Goal: Task Accomplishment & Management: Manage account settings

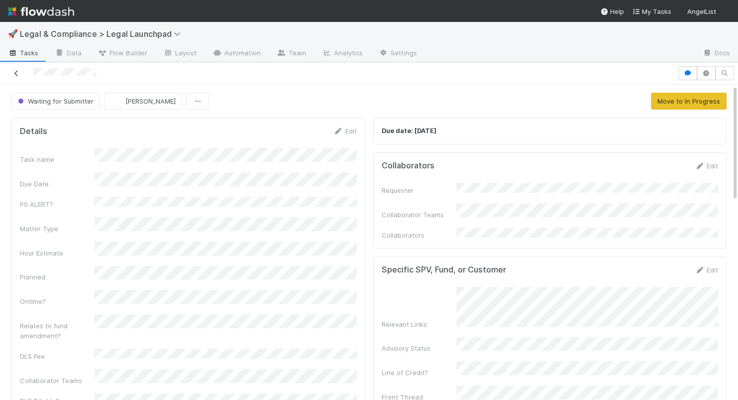
click at [16, 71] on icon at bounding box center [16, 73] width 10 height 6
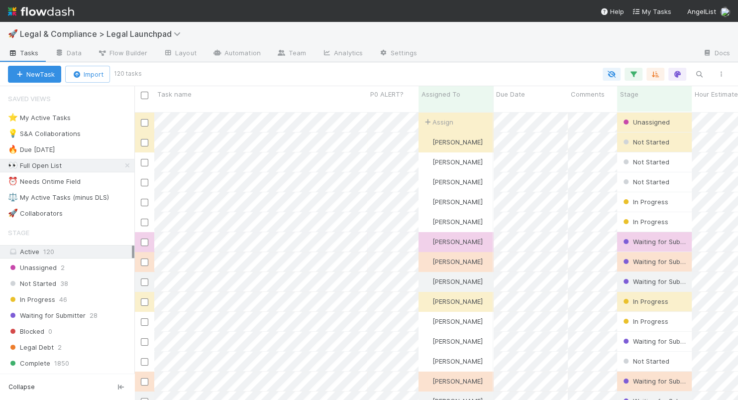
scroll to position [296, 603]
click at [107, 120] on div "⭐ My Active Tasks 18" at bounding box center [71, 117] width 126 height 12
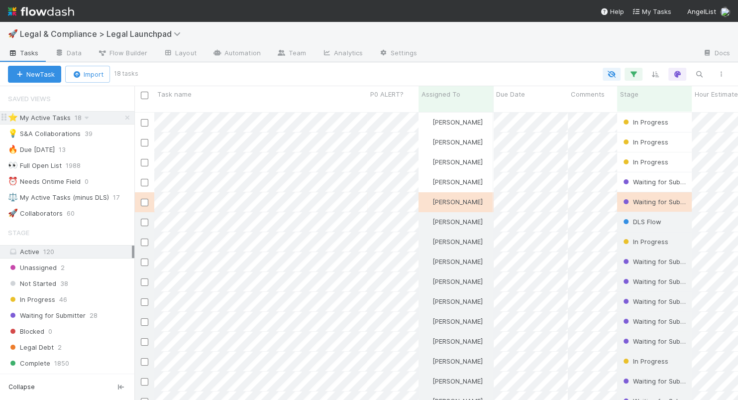
scroll to position [296, 603]
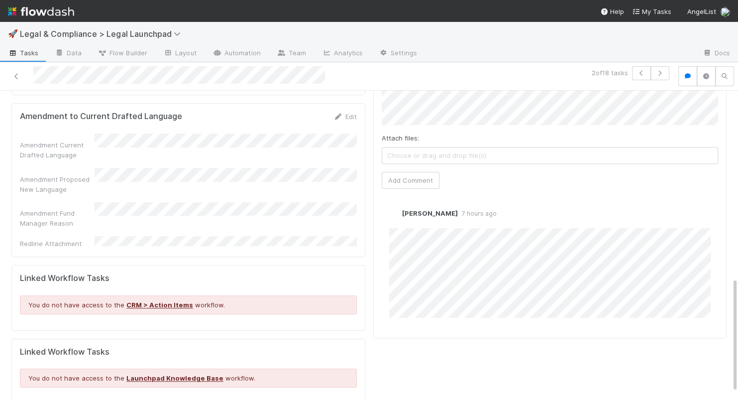
scroll to position [521, 0]
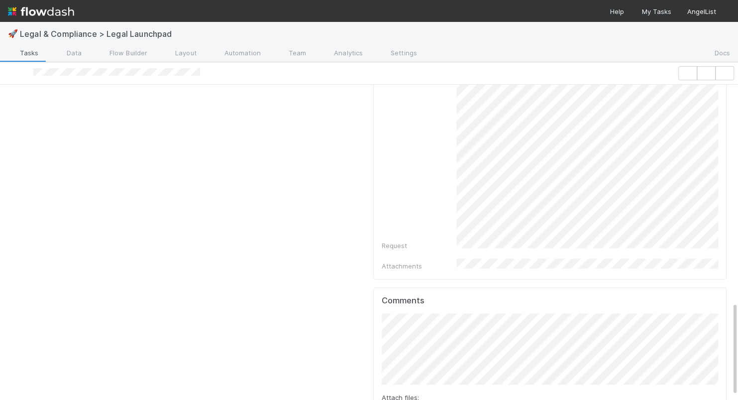
scroll to position [739, 0]
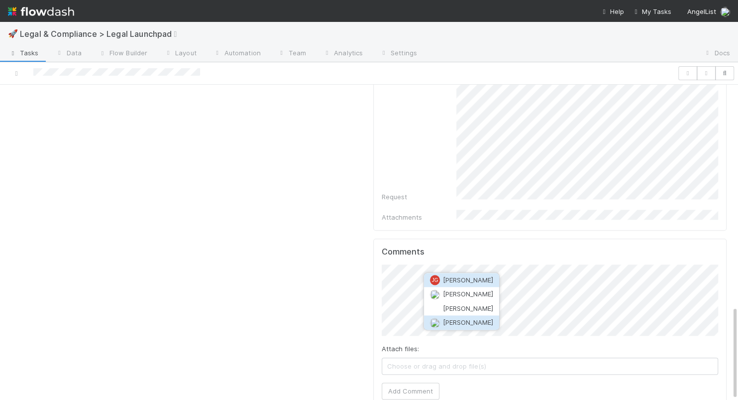
click at [476, 319] on button "[PERSON_NAME]" at bounding box center [461, 322] width 75 height 14
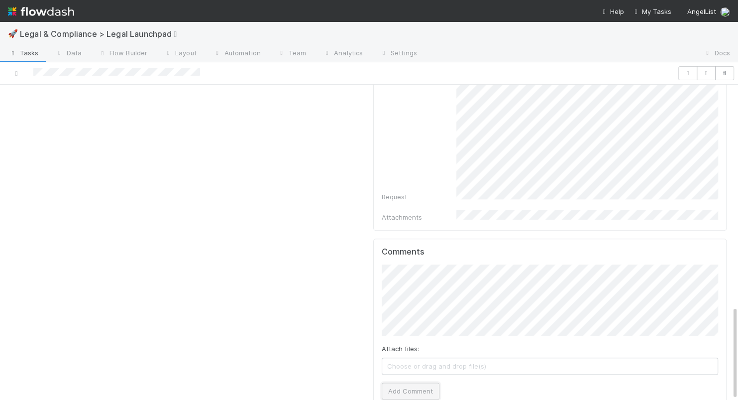
click at [420, 349] on button "Add Comment" at bounding box center [411, 390] width 58 height 17
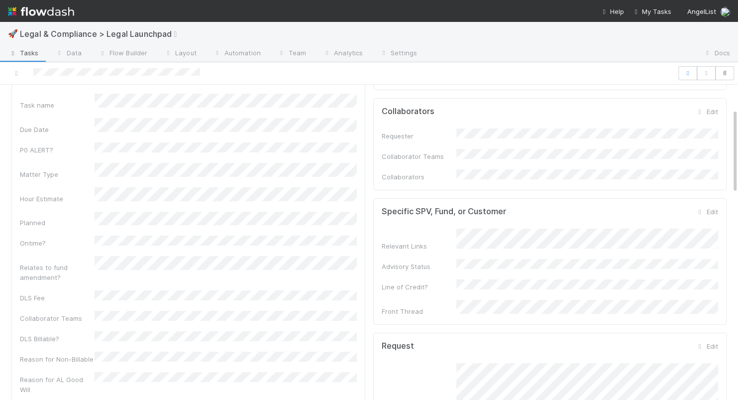
scroll to position [0, 0]
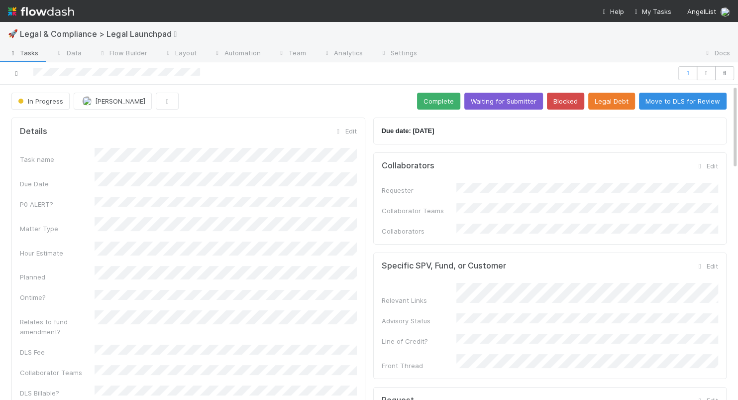
click at [15, 73] on icon at bounding box center [16, 73] width 10 height 6
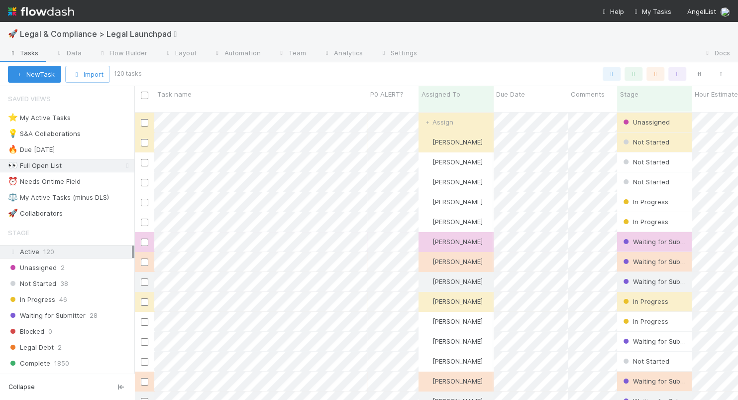
scroll to position [296, 603]
click at [107, 119] on div "⭐ My Active Tasks 18" at bounding box center [71, 117] width 126 height 12
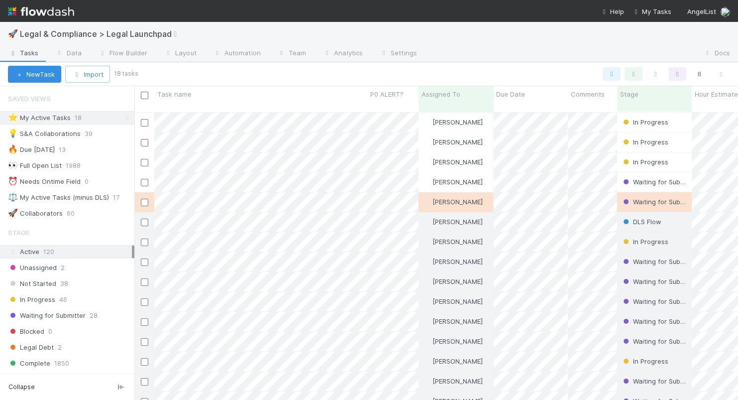
scroll to position [296, 603]
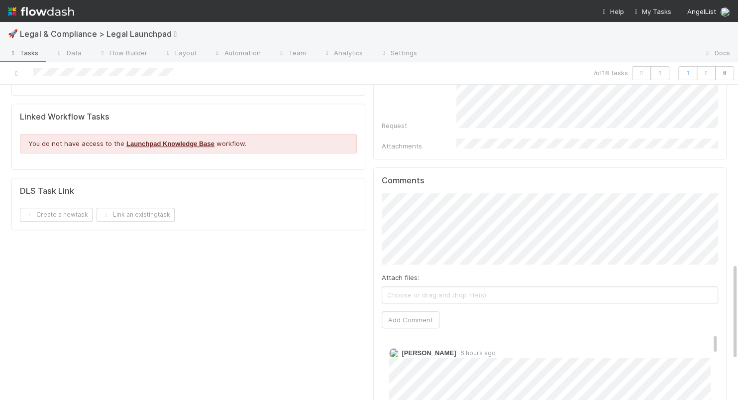
scroll to position [3, 0]
click at [423, 311] on button "Add Comment" at bounding box center [411, 319] width 58 height 17
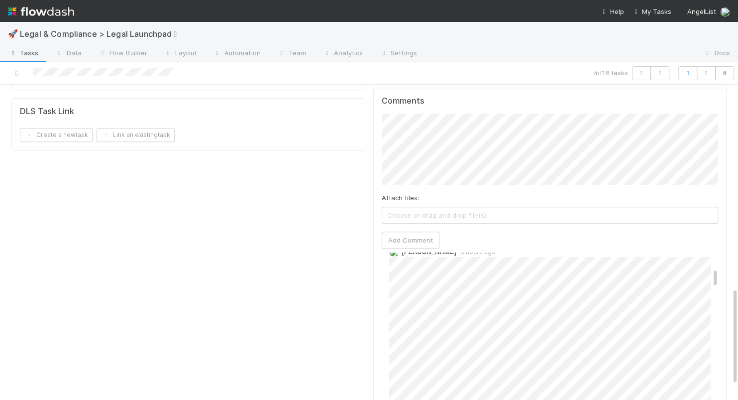
scroll to position [0, 0]
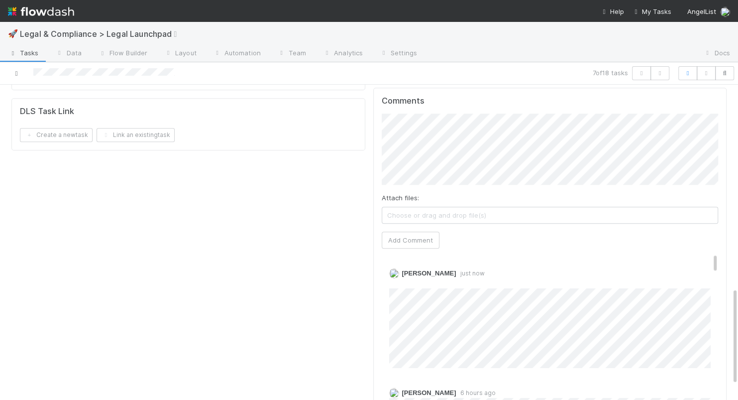
click at [17, 77] on link at bounding box center [16, 73] width 10 height 10
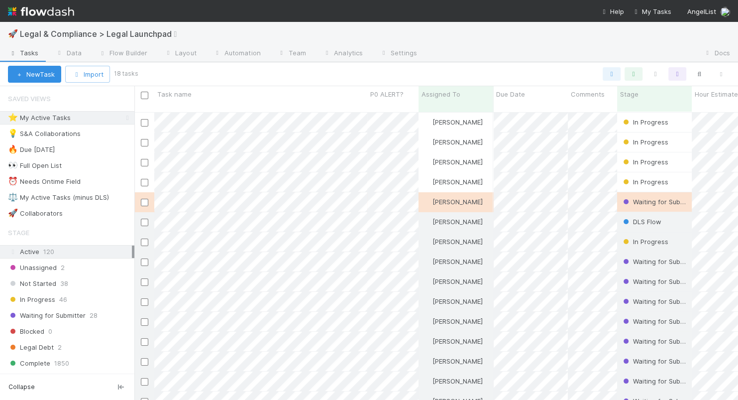
scroll to position [296, 603]
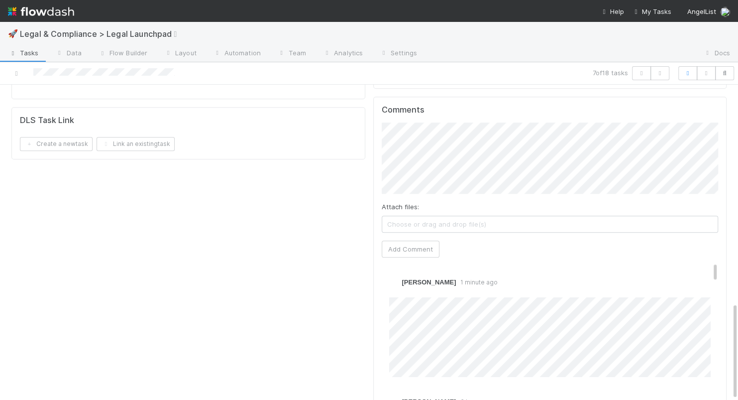
scroll to position [705, 0]
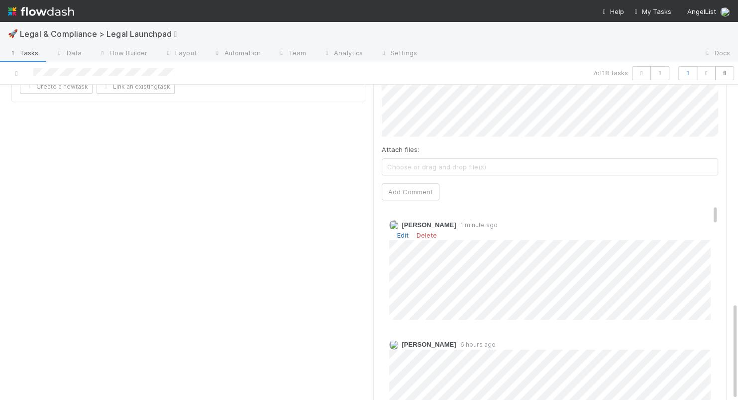
click at [403, 231] on link "Edit" at bounding box center [402, 235] width 11 height 8
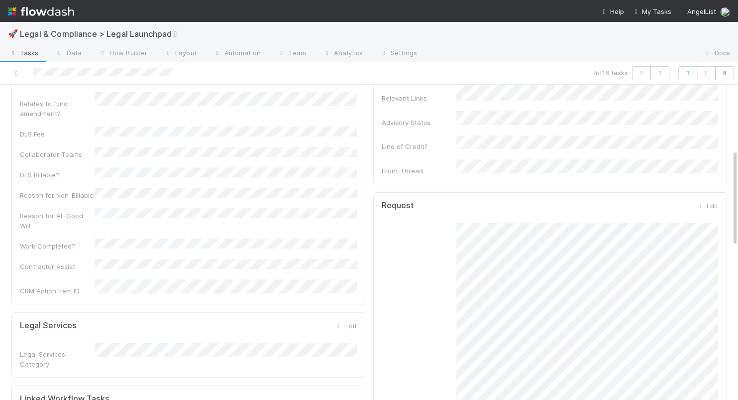
scroll to position [0, 0]
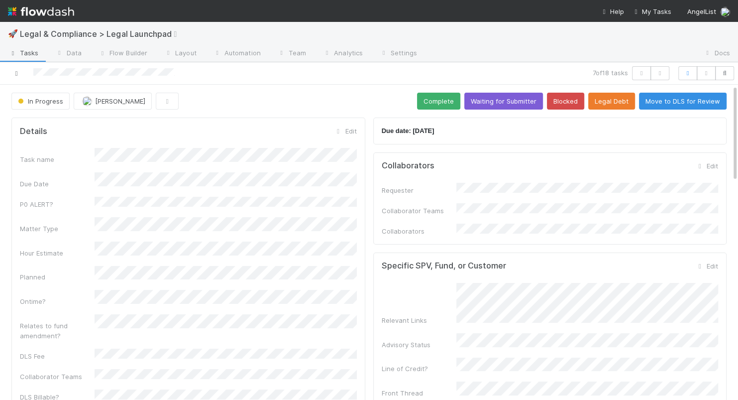
click at [16, 70] on icon at bounding box center [16, 73] width 10 height 6
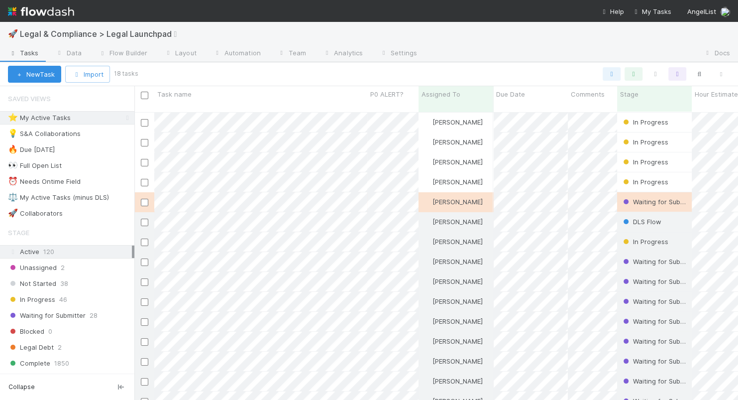
scroll to position [296, 603]
click at [100, 117] on div "⭐ My Active Tasks 18" at bounding box center [71, 117] width 126 height 12
